Goal: Information Seeking & Learning: Compare options

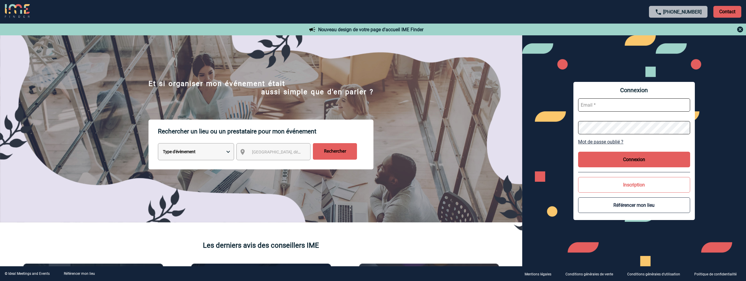
type input "[EMAIL_ADDRESS][DOMAIN_NAME]"
click at [618, 161] on button "Connexion" at bounding box center [634, 160] width 112 height 16
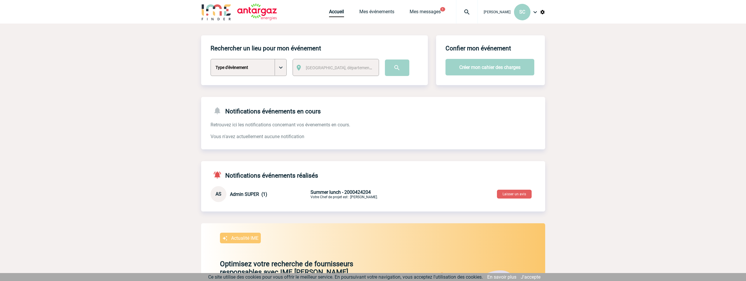
click at [285, 66] on select "Type d'évènement Séminaire avec nuitée Séminaire sans nuitée Repas de groupe Te…" at bounding box center [249, 67] width 76 height 17
select select "5"
click at [211, 59] on select "Type d'évènement Séminaire avec nuitée Séminaire sans nuitée Repas de groupe Te…" at bounding box center [249, 67] width 76 height 17
click at [158, 128] on body "Soizic CHOLLET SC Accueil Mes événements 1" at bounding box center [373, 206] width 746 height 412
click at [369, 15] on link "Mes événements" at bounding box center [377, 13] width 35 height 8
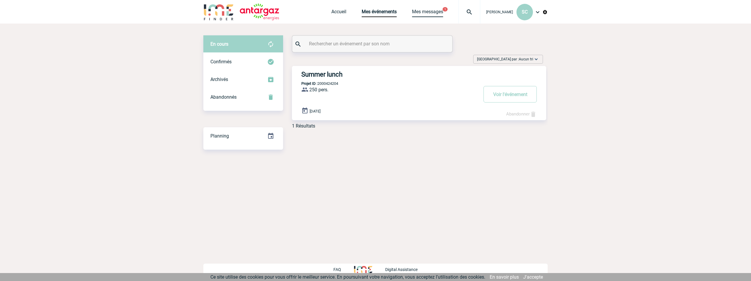
click at [423, 14] on link "Mes messages" at bounding box center [427, 13] width 31 height 8
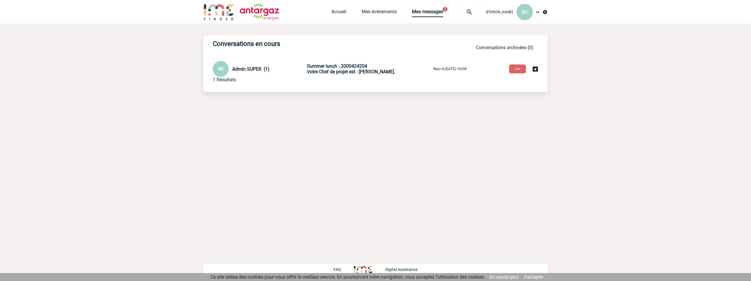
click at [339, 67] on span "Summer lunch - 2000424204" at bounding box center [337, 66] width 60 height 6
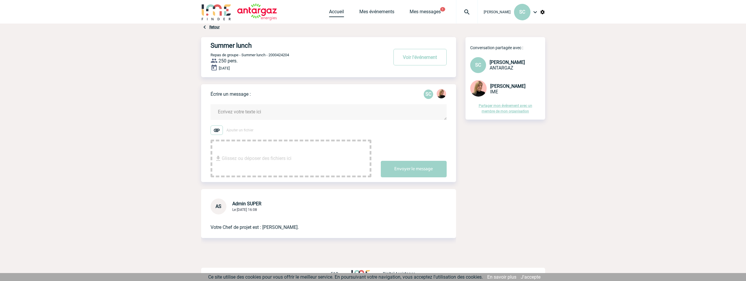
click at [338, 15] on link "Accueil" at bounding box center [336, 13] width 15 height 8
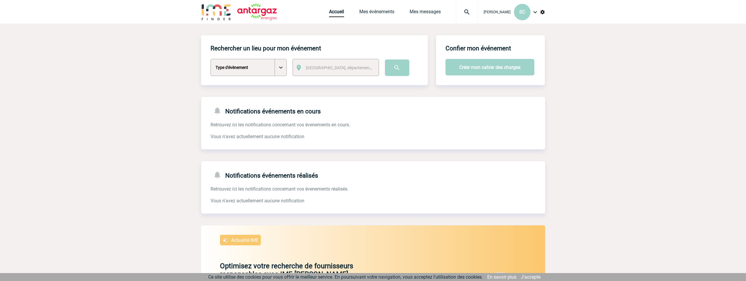
click at [536, 12] on img at bounding box center [535, 12] width 7 height 7
click at [587, 86] on body "[PERSON_NAME] SC Accueil Mes événements 0" at bounding box center [373, 207] width 746 height 414
click at [253, 169] on div "Notifications événements réalisés Retrouvez ici les notifications concernant vo…" at bounding box center [373, 182] width 344 height 43
click at [157, 74] on body "Soizic CHOLLET SC Accueil Mes événements 0" at bounding box center [373, 207] width 746 height 414
click at [608, 89] on body "Soizic CHOLLET SC Accueil Mes événements 0" at bounding box center [373, 207] width 746 height 414
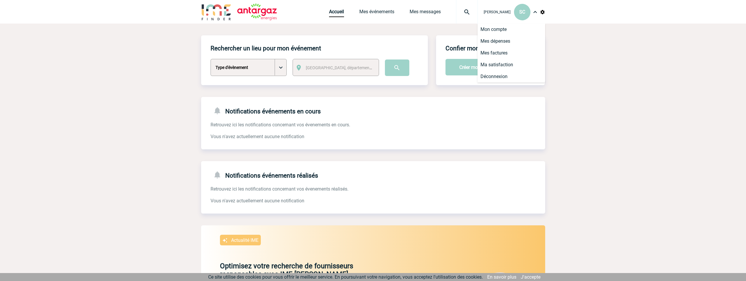
click at [536, 12] on img at bounding box center [535, 12] width 7 height 7
click at [580, 88] on body "Soizic CHOLLET SC Accueil Mes événements 0" at bounding box center [373, 207] width 746 height 414
click at [260, 66] on select "Type d'évènement Séminaire avec nuitée Séminaire sans nuitée Repas de groupe Te…" at bounding box center [249, 67] width 76 height 17
select select "5"
click at [211, 59] on select "Type d'évènement Séminaire avec nuitée Séminaire sans nuitée Repas de groupe Te…" at bounding box center [249, 67] width 76 height 17
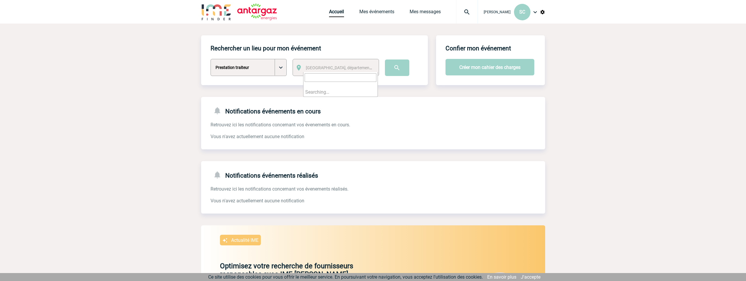
click at [341, 64] on span "Ville, département, région..." at bounding box center [341, 68] width 75 height 8
type input "92400"
select select "38"
click at [392, 70] on input "image" at bounding box center [397, 67] width 24 height 16
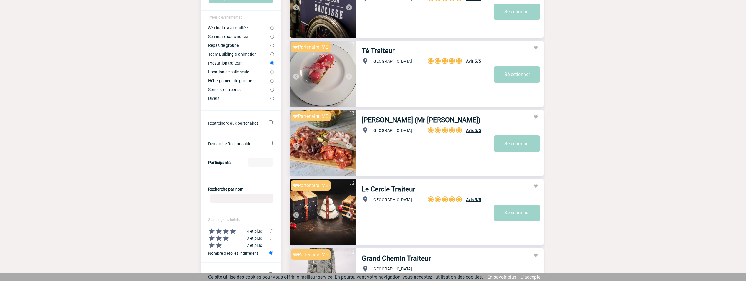
scroll to position [118, 0]
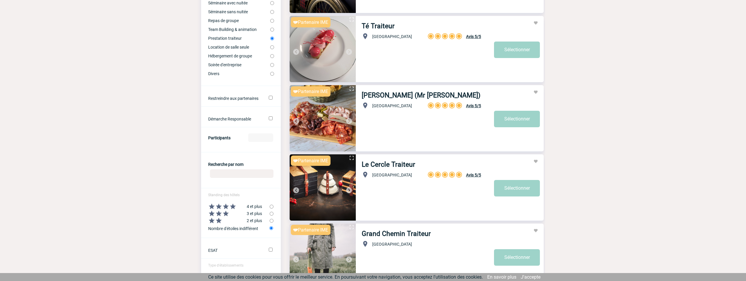
click at [271, 118] on input "Démarche Responsable" at bounding box center [271, 118] width 4 height 4
checkbox input "true"
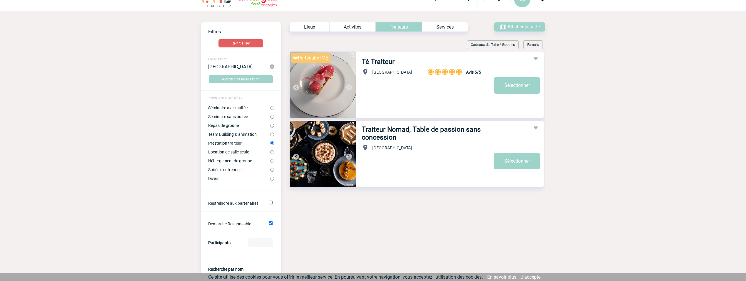
scroll to position [0, 0]
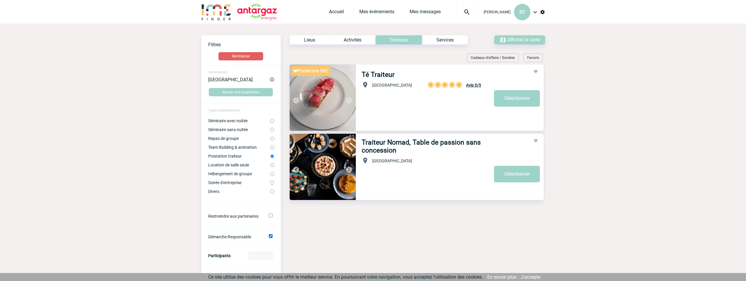
click at [440, 41] on div "Services" at bounding box center [445, 39] width 46 height 9
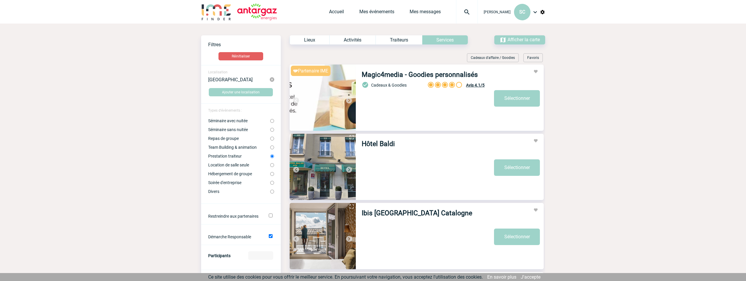
click at [397, 43] on div "Traiteurs" at bounding box center [399, 39] width 47 height 9
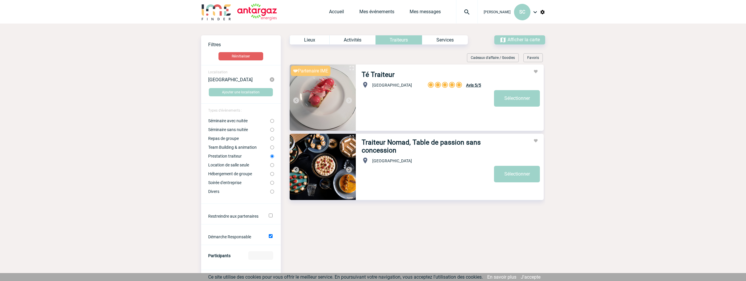
click at [350, 40] on div "Activités" at bounding box center [353, 39] width 46 height 9
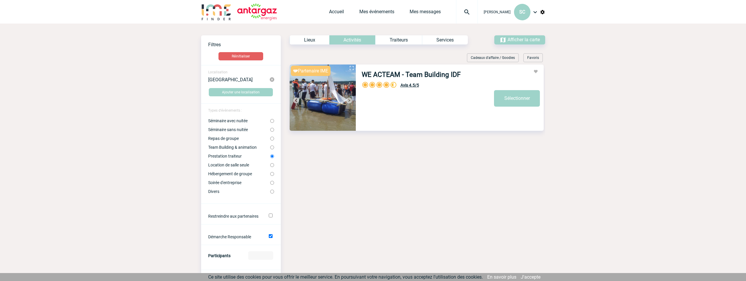
click at [391, 37] on div "Traiteurs" at bounding box center [398, 39] width 47 height 9
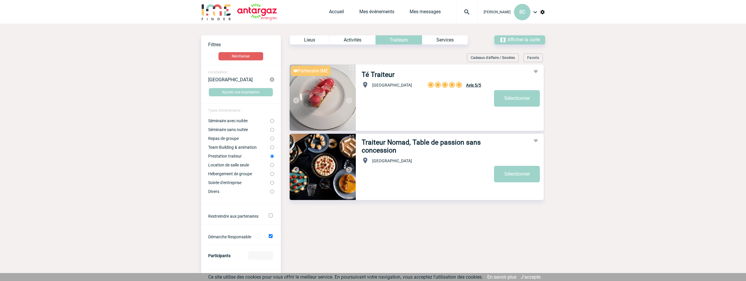
click at [379, 74] on link "Té Traiteur" at bounding box center [378, 75] width 33 height 8
click at [396, 144] on link "Traiteur Nomad, Table de passion sans concession" at bounding box center [428, 146] width 132 height 16
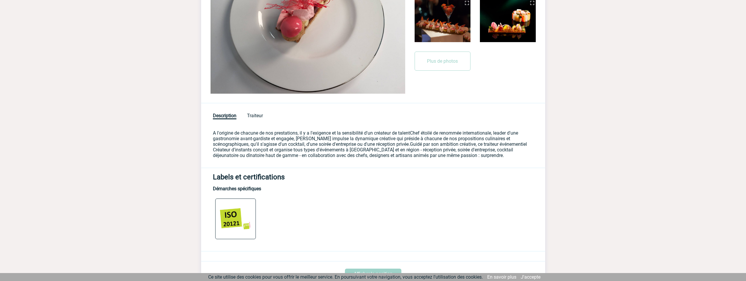
scroll to position [157, 0]
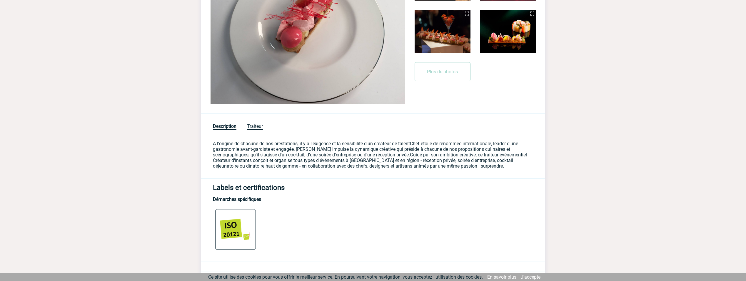
click at [260, 127] on span "Traiteur" at bounding box center [255, 126] width 16 height 6
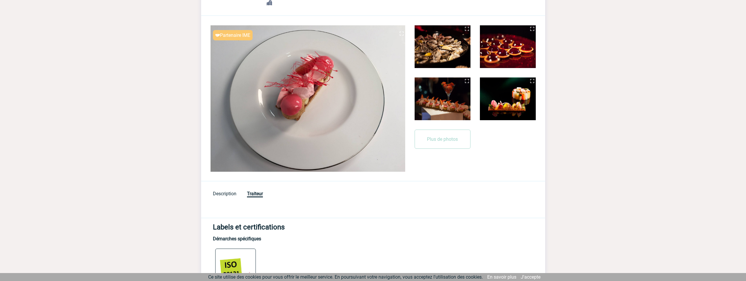
scroll to position [12, 0]
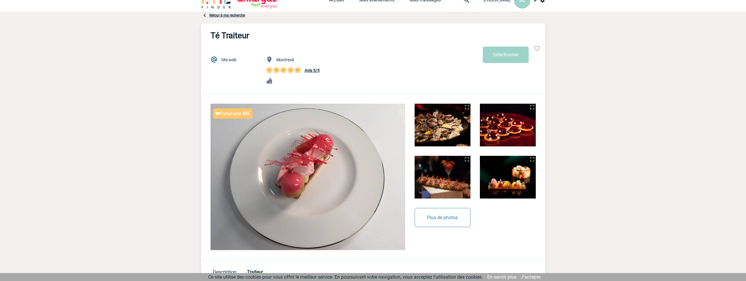
click at [454, 221] on button "Plus de photos" at bounding box center [443, 217] width 56 height 19
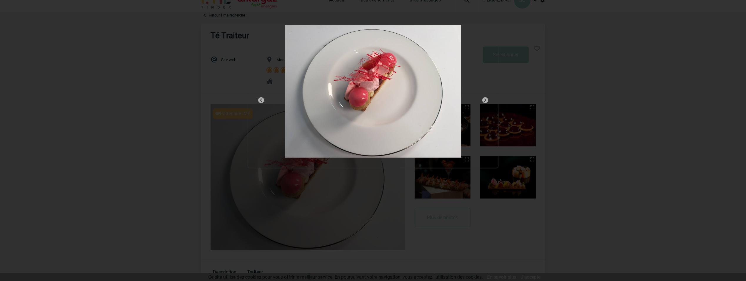
click at [488, 100] on img at bounding box center [485, 100] width 7 height 7
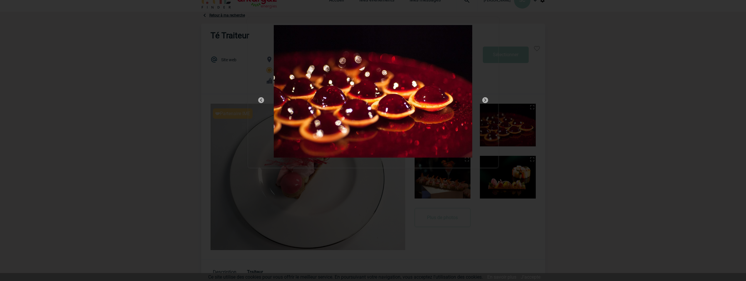
click at [488, 100] on img at bounding box center [485, 100] width 7 height 7
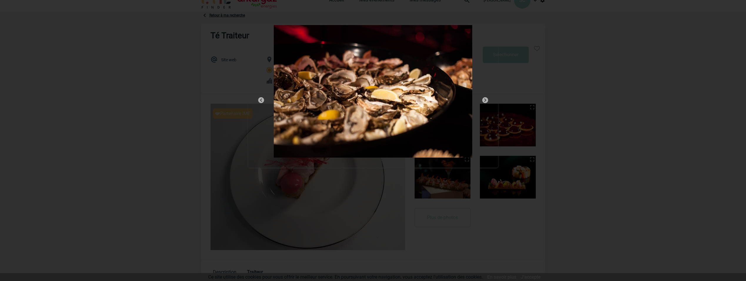
click at [488, 100] on img at bounding box center [485, 100] width 7 height 7
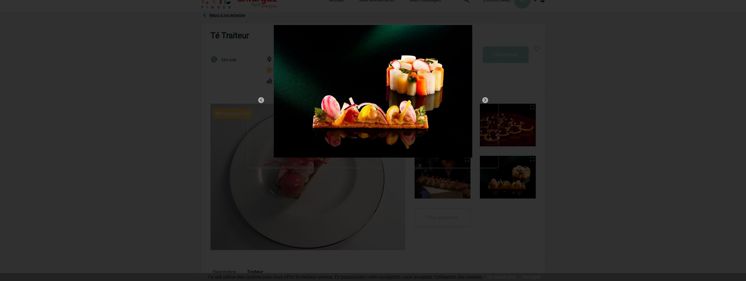
click at [488, 100] on img at bounding box center [485, 100] width 7 height 7
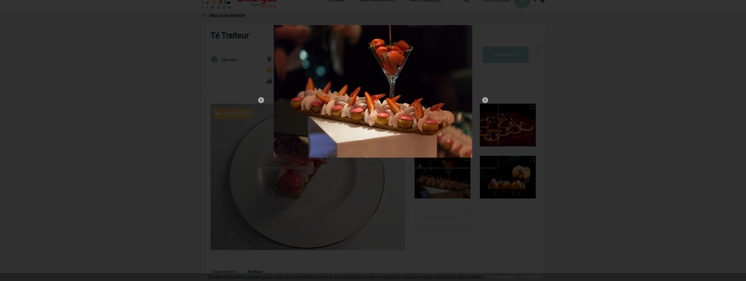
click at [488, 100] on img at bounding box center [485, 100] width 7 height 7
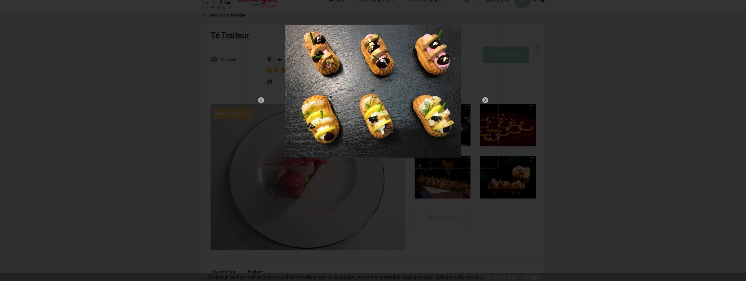
click at [488, 100] on img at bounding box center [485, 100] width 7 height 7
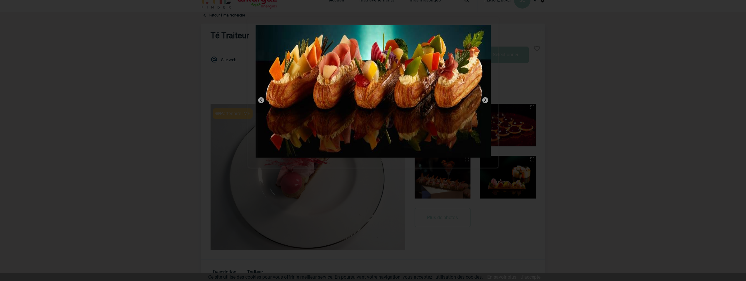
click at [488, 100] on img at bounding box center [485, 100] width 7 height 7
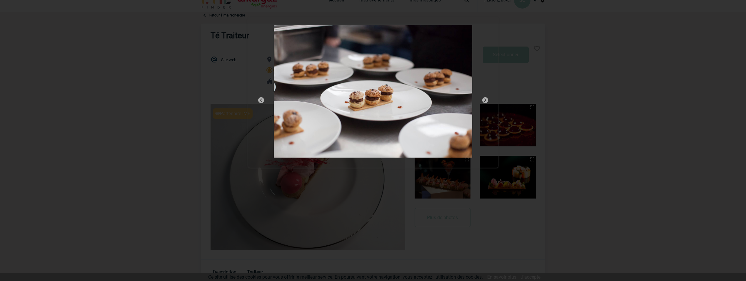
click at [488, 100] on img at bounding box center [485, 100] width 7 height 7
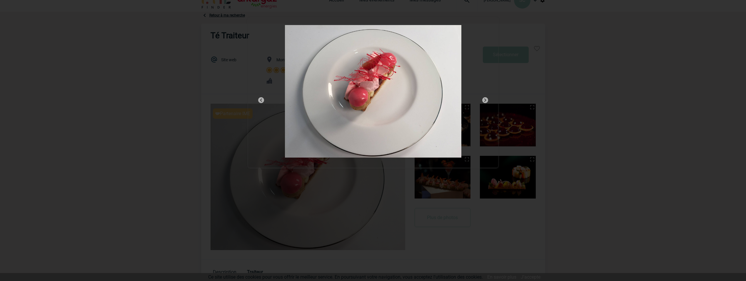
click at [488, 100] on img at bounding box center [485, 100] width 7 height 7
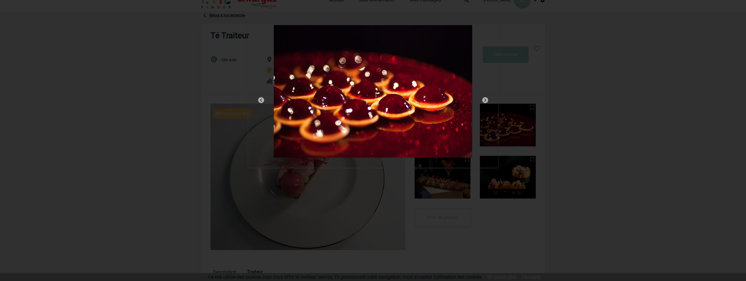
click at [142, 54] on div at bounding box center [373, 140] width 746 height 281
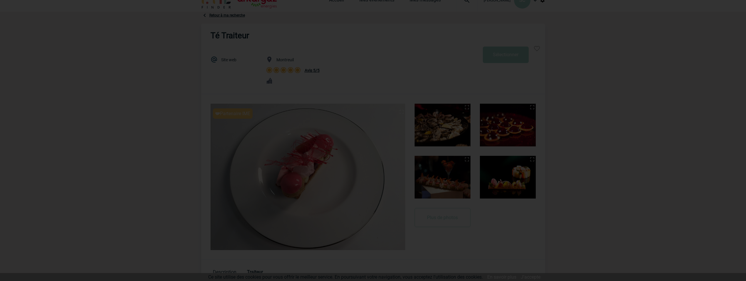
click at [141, 119] on div at bounding box center [373, 140] width 746 height 281
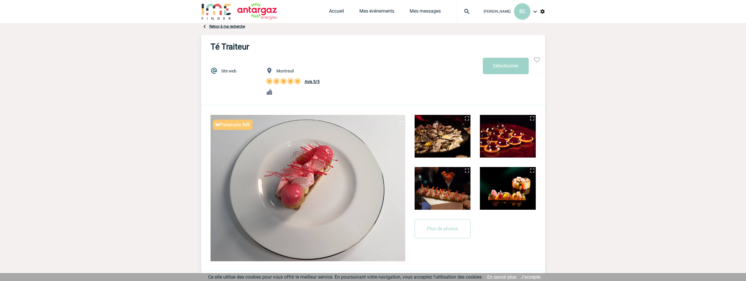
scroll to position [0, 0]
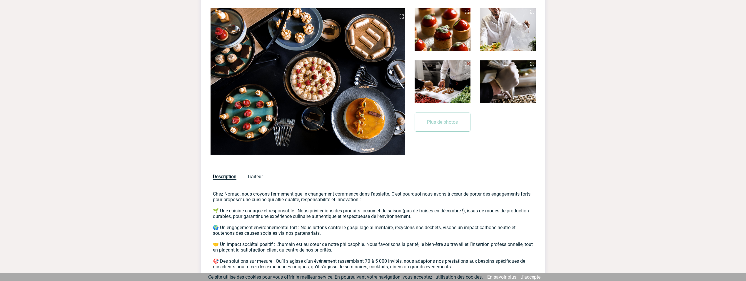
scroll to position [75, 0]
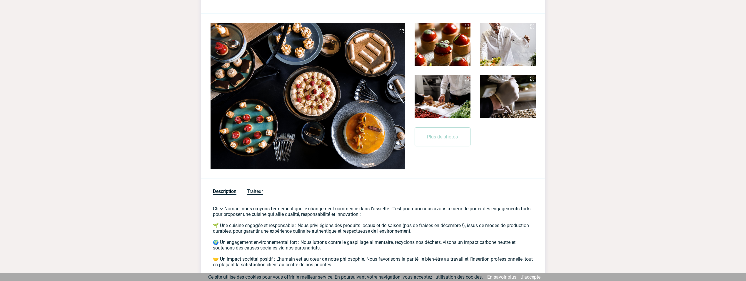
click at [253, 190] on span "Traiteur" at bounding box center [255, 191] width 16 height 6
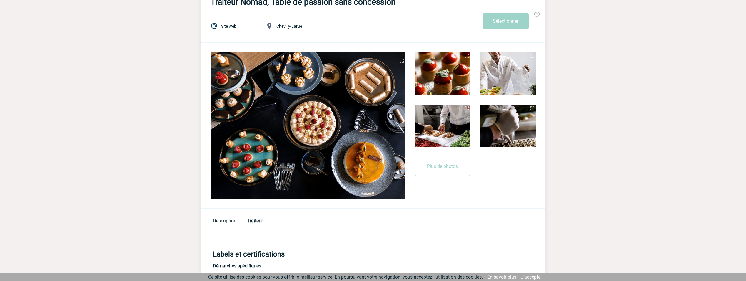
scroll to position [0, 0]
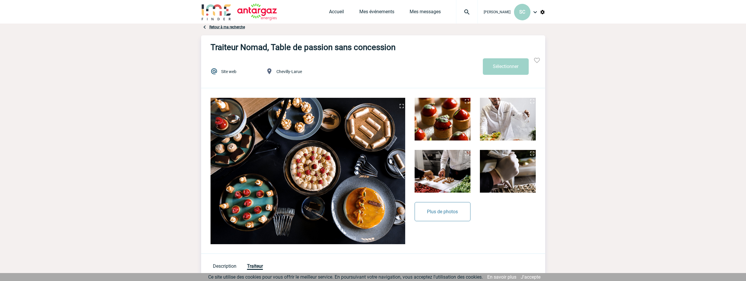
click at [443, 206] on button "Plus de photos" at bounding box center [443, 211] width 56 height 19
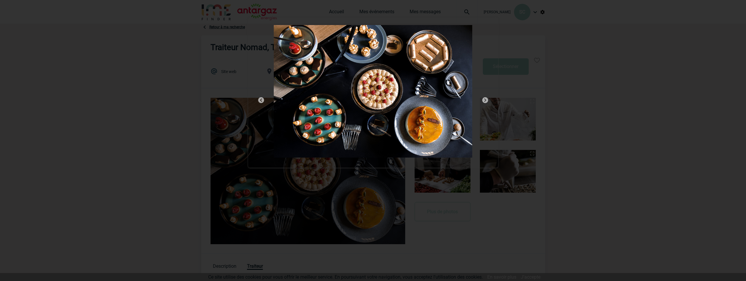
click at [487, 98] on img at bounding box center [485, 100] width 7 height 7
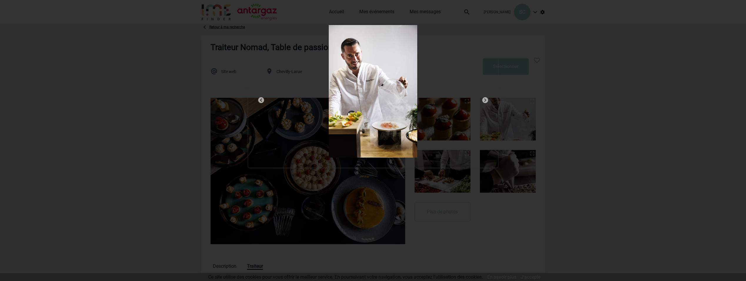
click at [486, 99] on img at bounding box center [485, 100] width 7 height 7
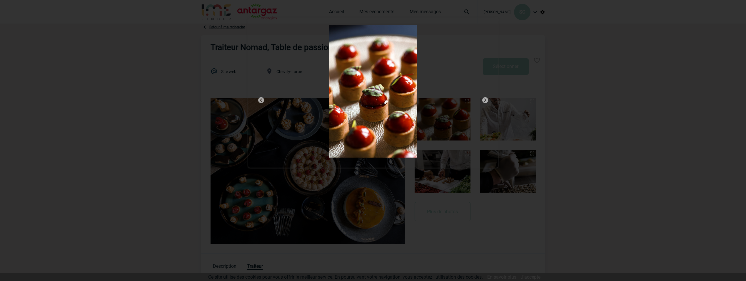
click at [486, 99] on img at bounding box center [485, 100] width 7 height 7
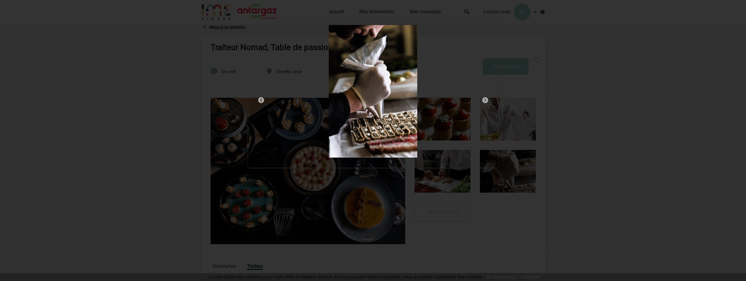
click at [486, 99] on img at bounding box center [485, 100] width 7 height 7
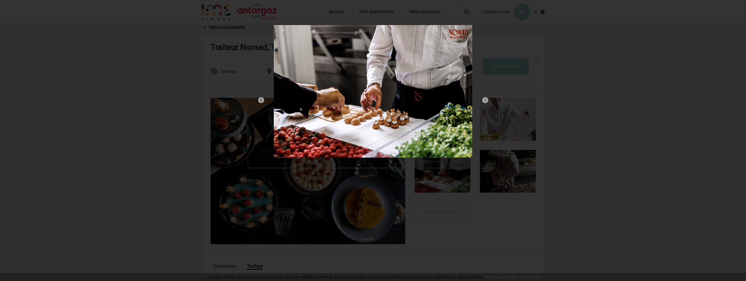
click at [486, 100] on img at bounding box center [485, 100] width 7 height 7
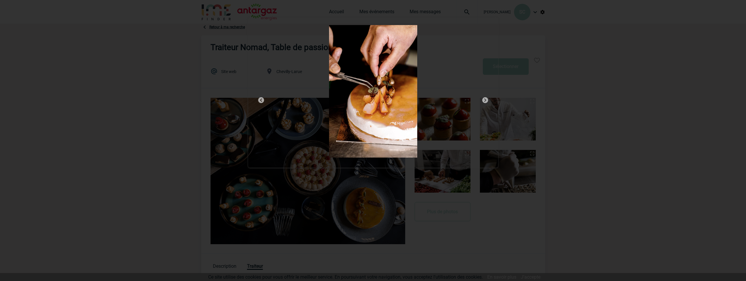
click at [486, 101] on img at bounding box center [485, 100] width 7 height 7
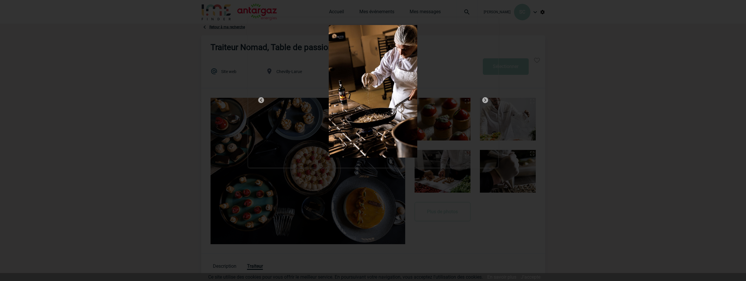
click at [486, 101] on img at bounding box center [485, 100] width 7 height 7
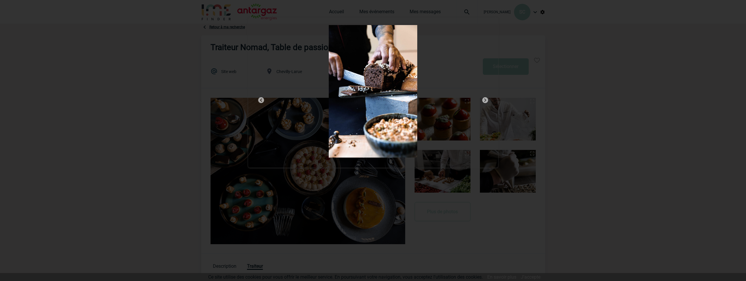
click at [486, 101] on img at bounding box center [485, 100] width 7 height 7
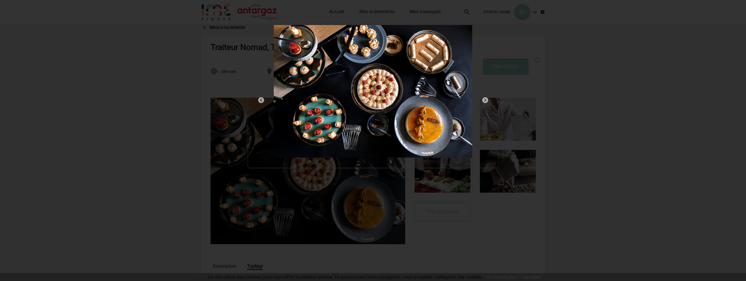
click at [486, 101] on img at bounding box center [485, 100] width 7 height 7
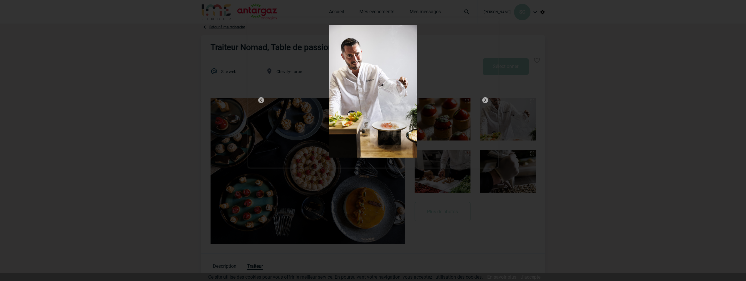
click at [57, 50] on div at bounding box center [373, 140] width 746 height 281
